Goal: Transaction & Acquisition: Book appointment/travel/reservation

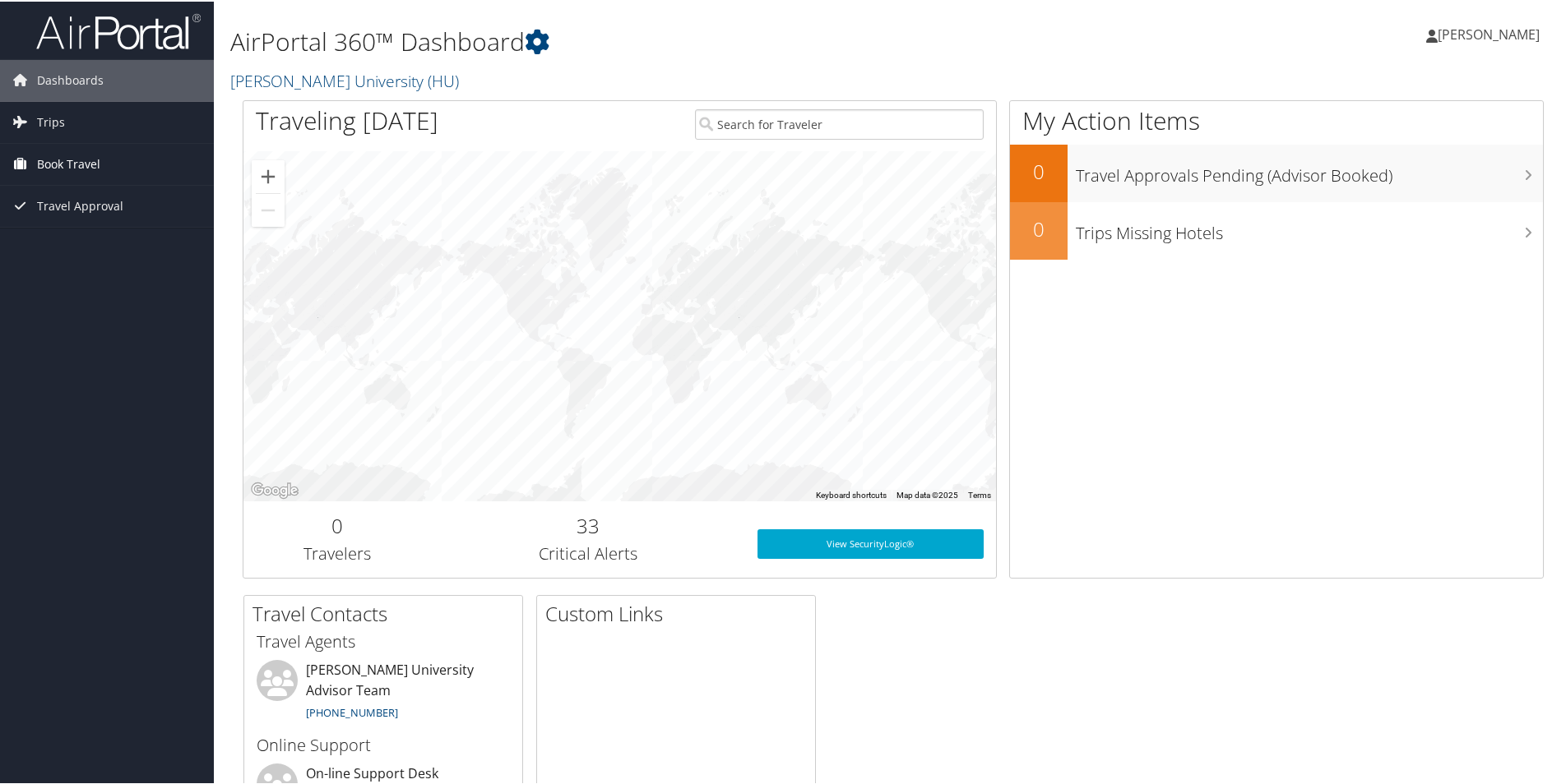
click at [106, 150] on link "Book Travel" at bounding box center [107, 163] width 214 height 41
click at [133, 245] on link "Book/Manage Online Trips" at bounding box center [107, 245] width 214 height 24
click at [103, 128] on link "Trips" at bounding box center [107, 121] width 214 height 41
click at [108, 208] on link "Trips Missing Hotels" at bounding box center [107, 203] width 214 height 24
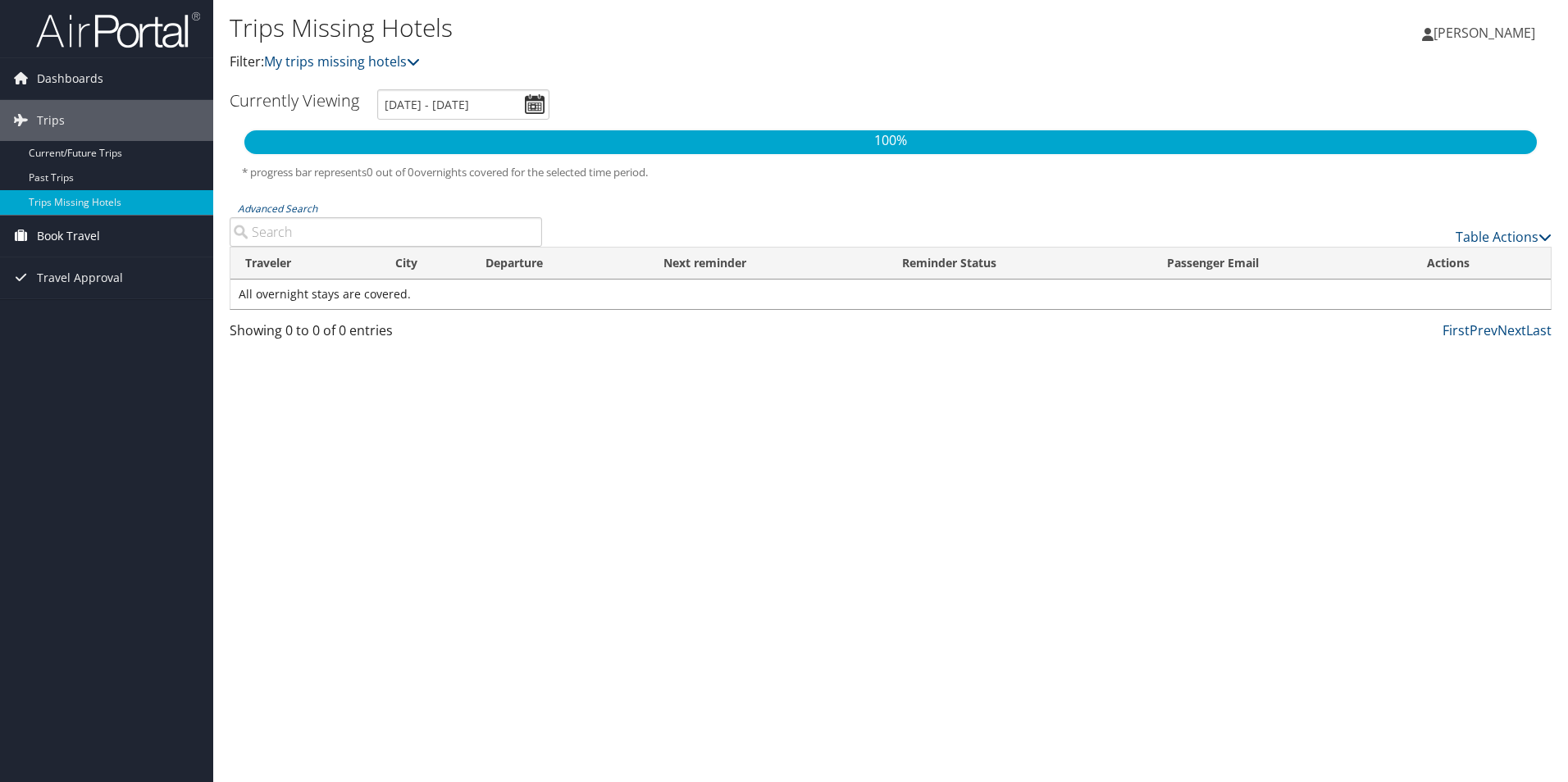
click at [85, 226] on span "Book Travel" at bounding box center [69, 236] width 63 height 41
click at [96, 320] on link "Book/Manage Online Trips" at bounding box center [106, 318] width 213 height 24
